Goal: Transaction & Acquisition: Obtain resource

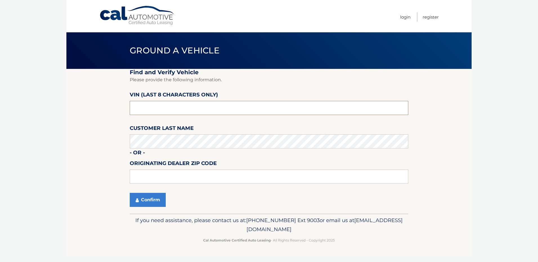
drag, startPoint x: 153, startPoint y: 108, endPoint x: 85, endPoint y: 115, distance: 68.0
click at [95, 110] on section "Find and Verify Vehicle Please provide the following information. VIN (last 8 c…" at bounding box center [268, 141] width 405 height 145
drag, startPoint x: 139, startPoint y: 109, endPoint x: 105, endPoint y: 113, distance: 34.0
click at [105, 113] on section "Find and Verify Vehicle Please provide the following information. VIN (last 8 c…" at bounding box center [268, 141] width 405 height 145
paste input "NT232687"
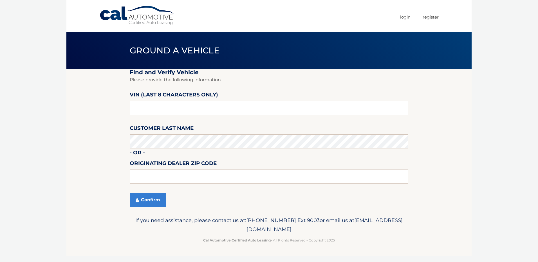
type input "NT232687"
click at [151, 201] on button "Confirm" at bounding box center [148, 200] width 36 height 14
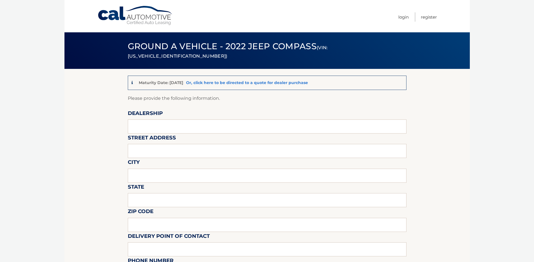
click at [253, 84] on link "Or, click here to be directed to a quote for dealer purchase" at bounding box center [247, 82] width 122 height 5
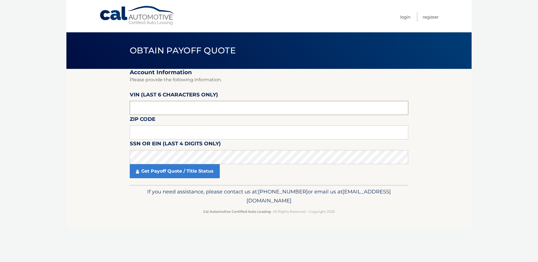
drag, startPoint x: 155, startPoint y: 109, endPoint x: 94, endPoint y: 109, distance: 60.8
click at [95, 109] on section "Account Information Please provide the following information. [PERSON_NAME] (la…" at bounding box center [268, 127] width 405 height 116
paste input "232687"
type input "232687"
type input "07506"
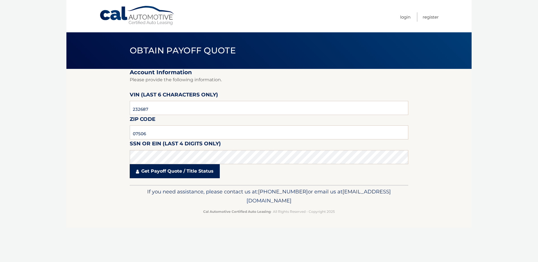
click at [167, 170] on link "Get Payoff Quote / Title Status" at bounding box center [175, 171] width 90 height 14
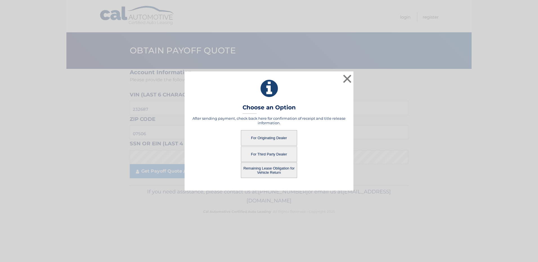
click at [273, 140] on button "For Originating Dealer" at bounding box center [269, 137] width 56 height 15
click at [260, 139] on button "For Originating Dealer" at bounding box center [269, 137] width 56 height 15
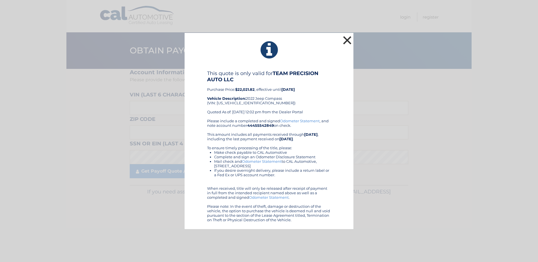
click at [350, 39] on button "×" at bounding box center [347, 40] width 11 height 11
